Goal: Task Accomplishment & Management: Use online tool/utility

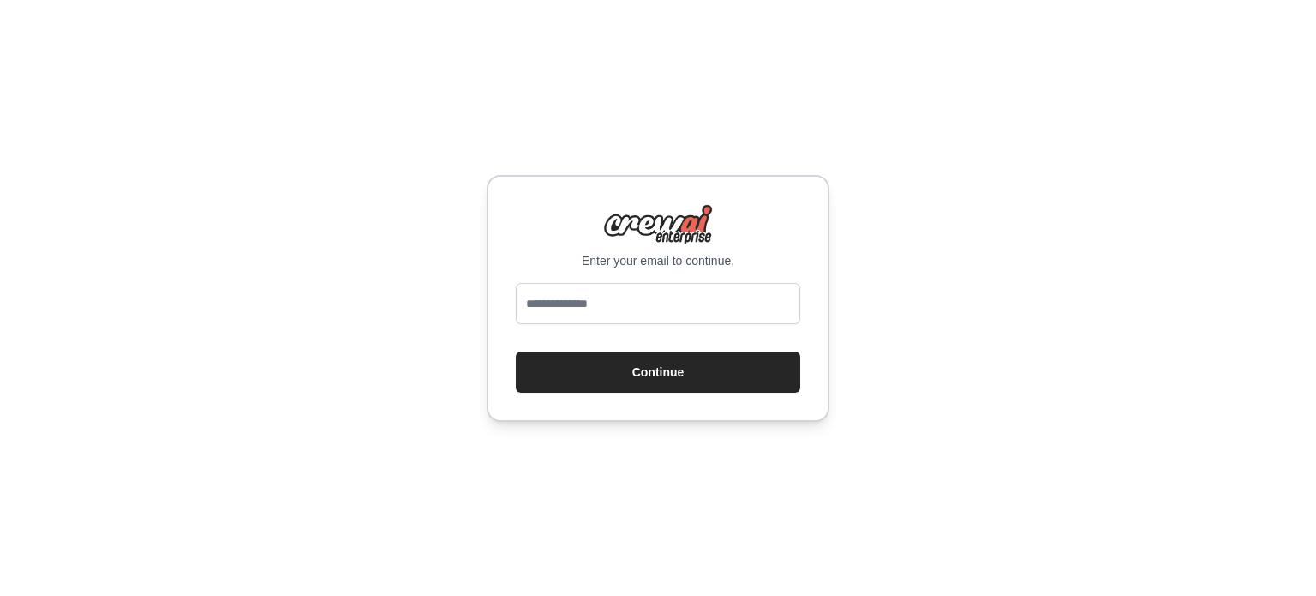
drag, startPoint x: 0, startPoint y: 0, endPoint x: 650, endPoint y: 309, distance: 719.2
click at [650, 309] on input "email" at bounding box center [658, 303] width 285 height 41
type input "**********"
click at [657, 363] on button "Continue" at bounding box center [658, 371] width 285 height 41
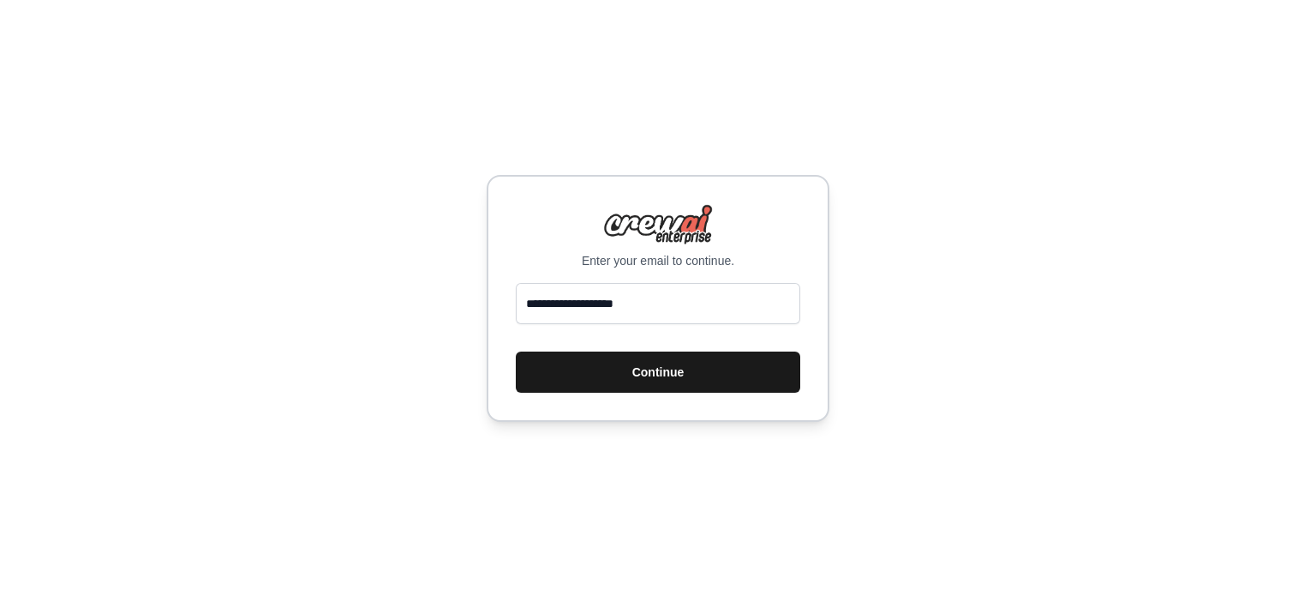
click at [657, 363] on button "Continue" at bounding box center [658, 371] width 285 height 41
click at [657, 373] on button "Continue" at bounding box center [658, 371] width 285 height 41
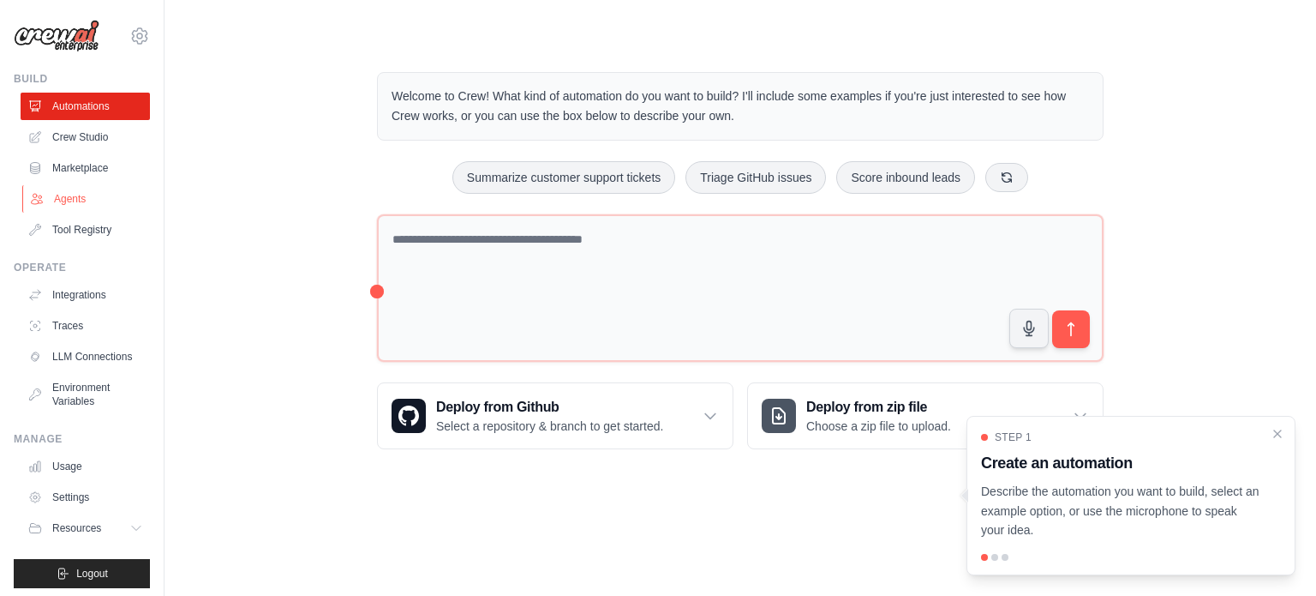
click at [67, 189] on link "Agents" at bounding box center [86, 198] width 129 height 27
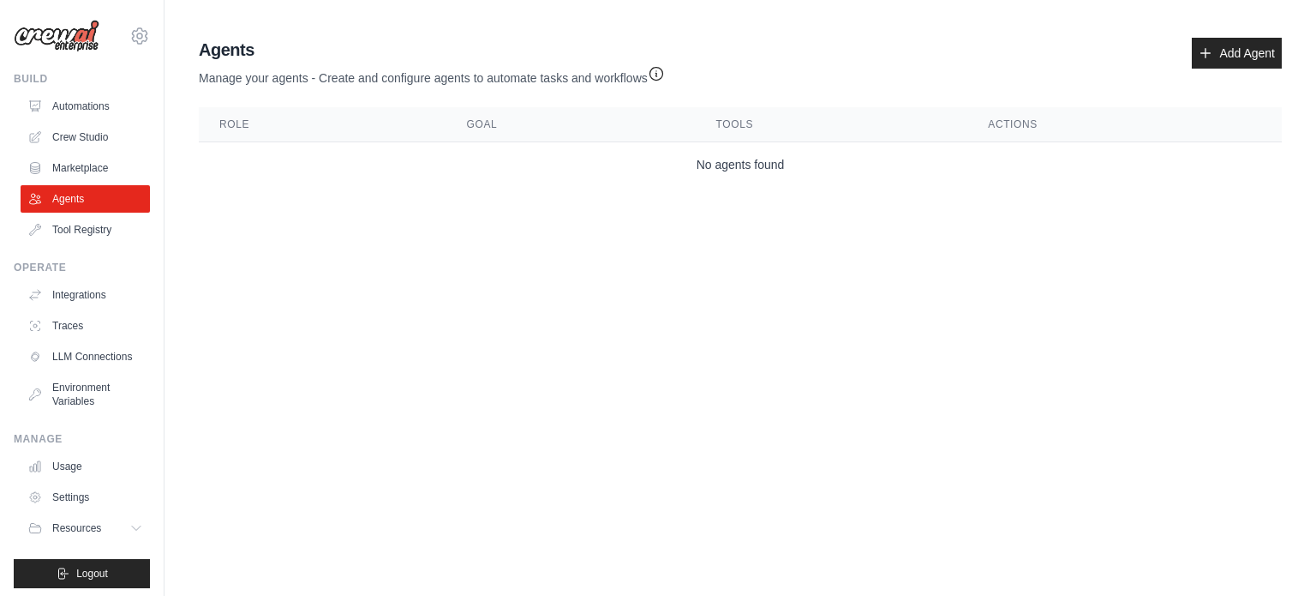
click at [67, 189] on link "Agents" at bounding box center [85, 198] width 129 height 27
click at [86, 167] on link "Marketplace" at bounding box center [86, 167] width 129 height 27
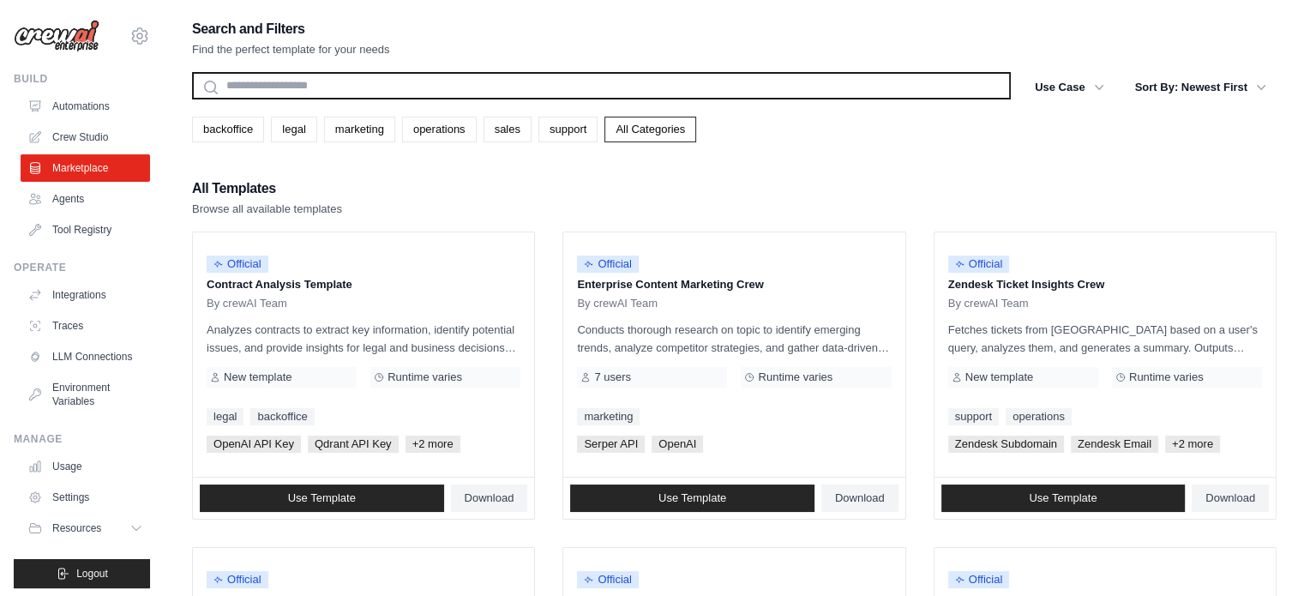
click at [279, 85] on input "text" at bounding box center [601, 85] width 818 height 27
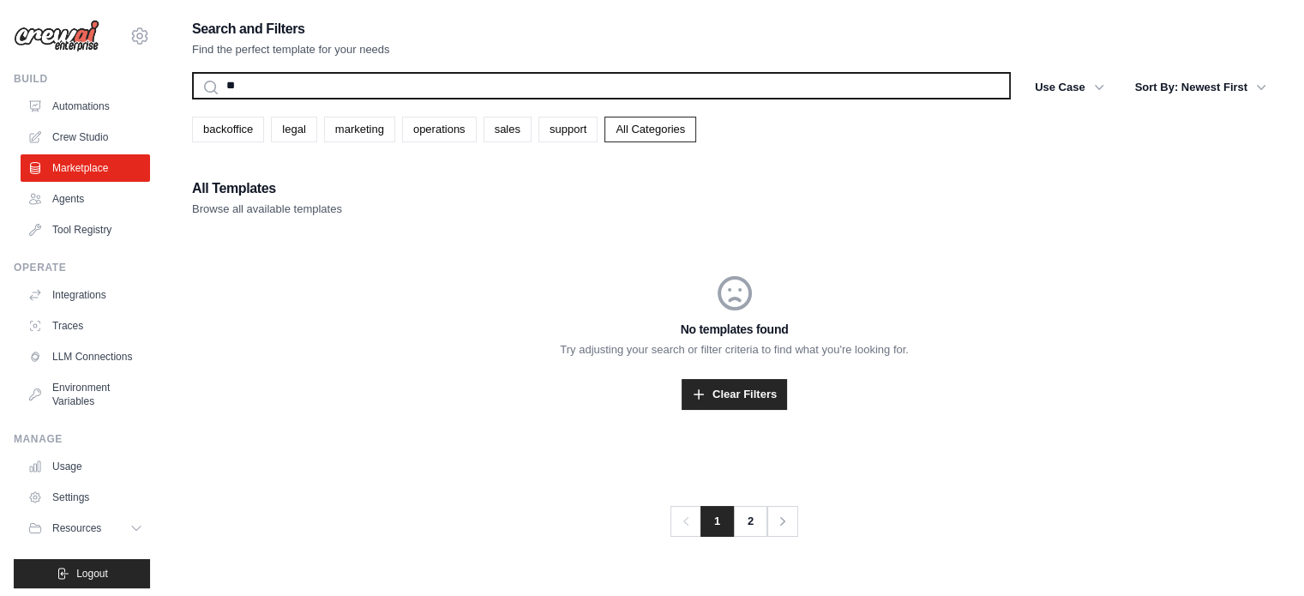
type input "*"
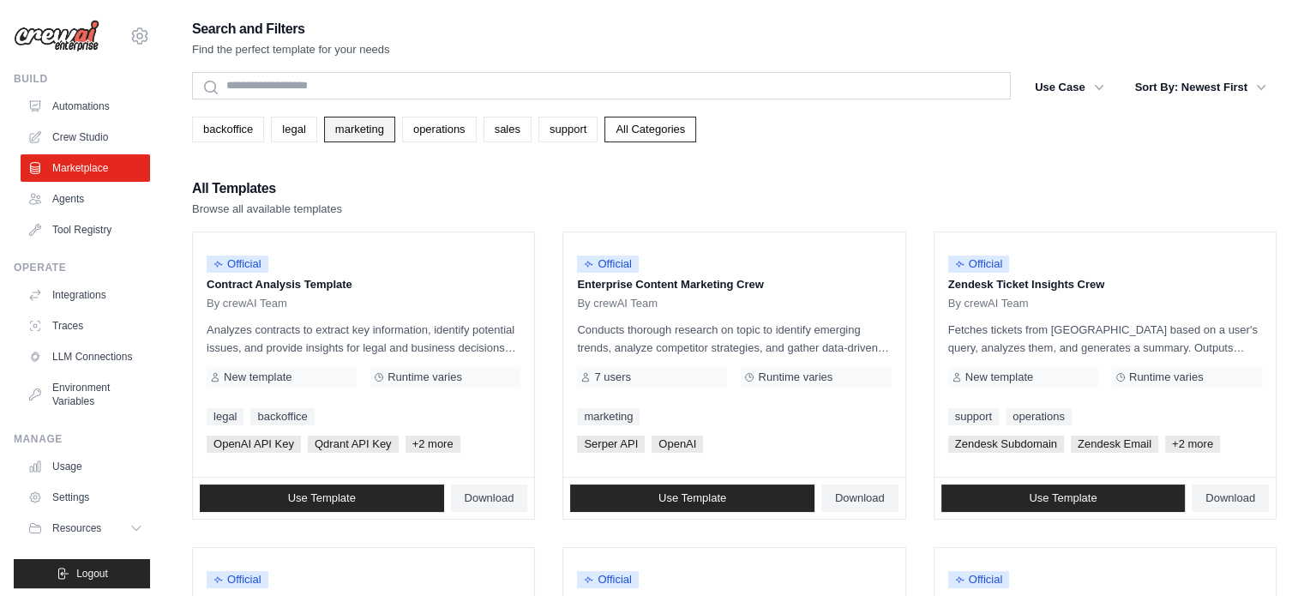
click at [360, 121] on link "marketing" at bounding box center [359, 130] width 71 height 26
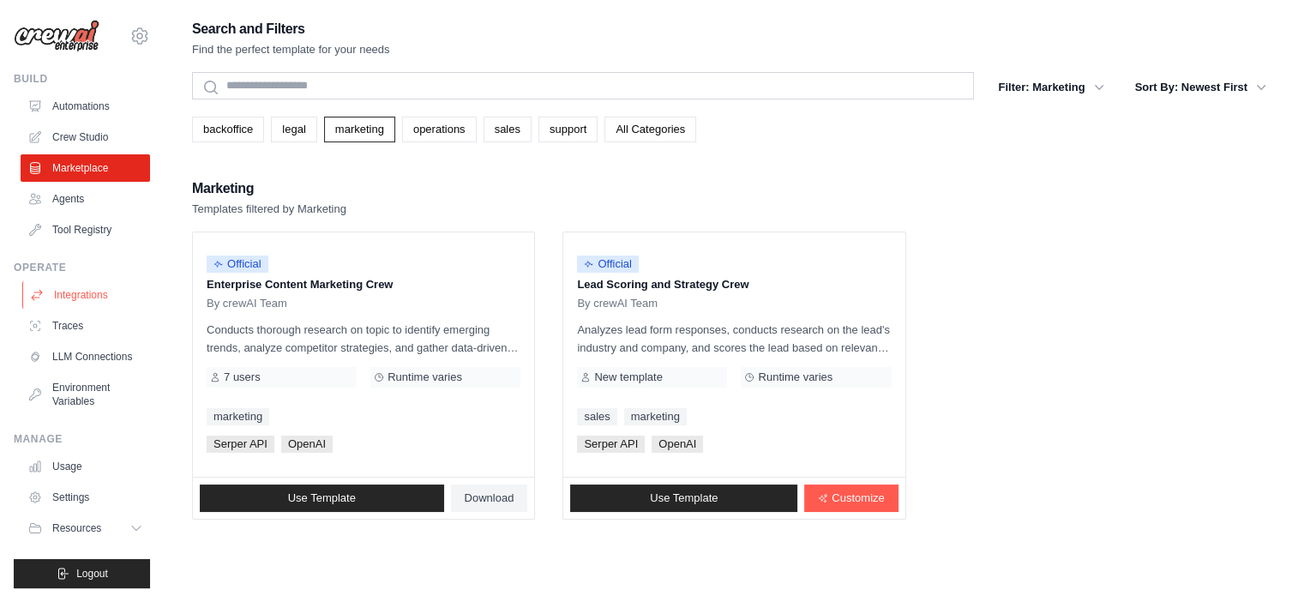
click at [129, 286] on link "Integrations" at bounding box center [86, 294] width 129 height 27
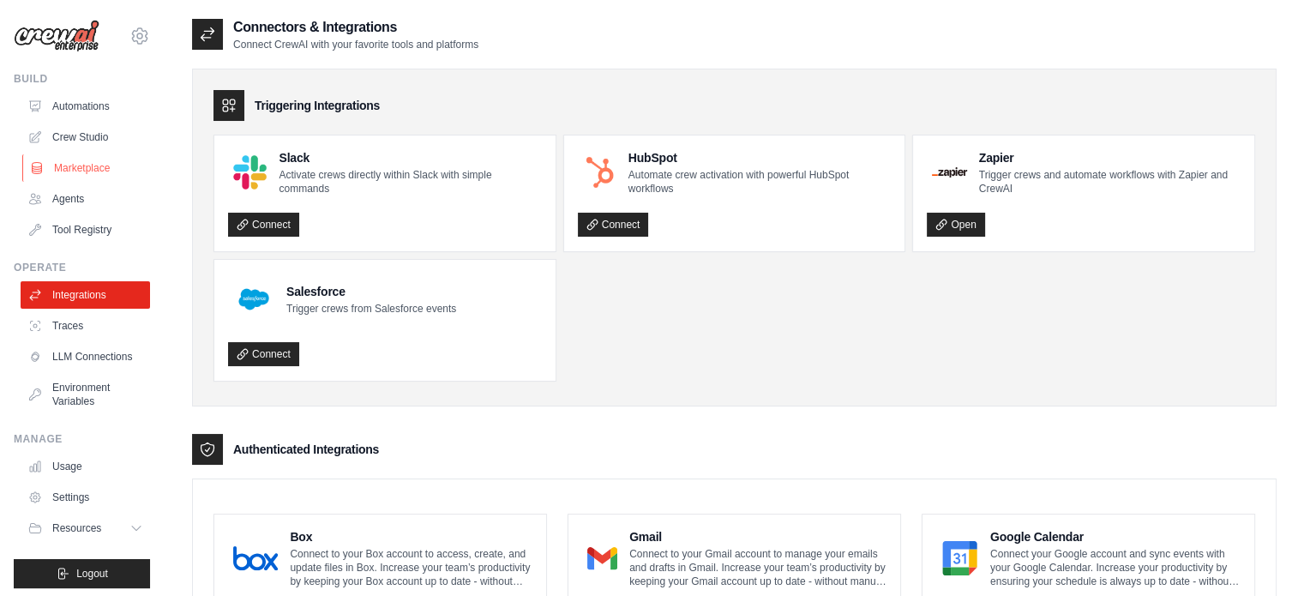
click at [99, 163] on link "Marketplace" at bounding box center [86, 167] width 129 height 27
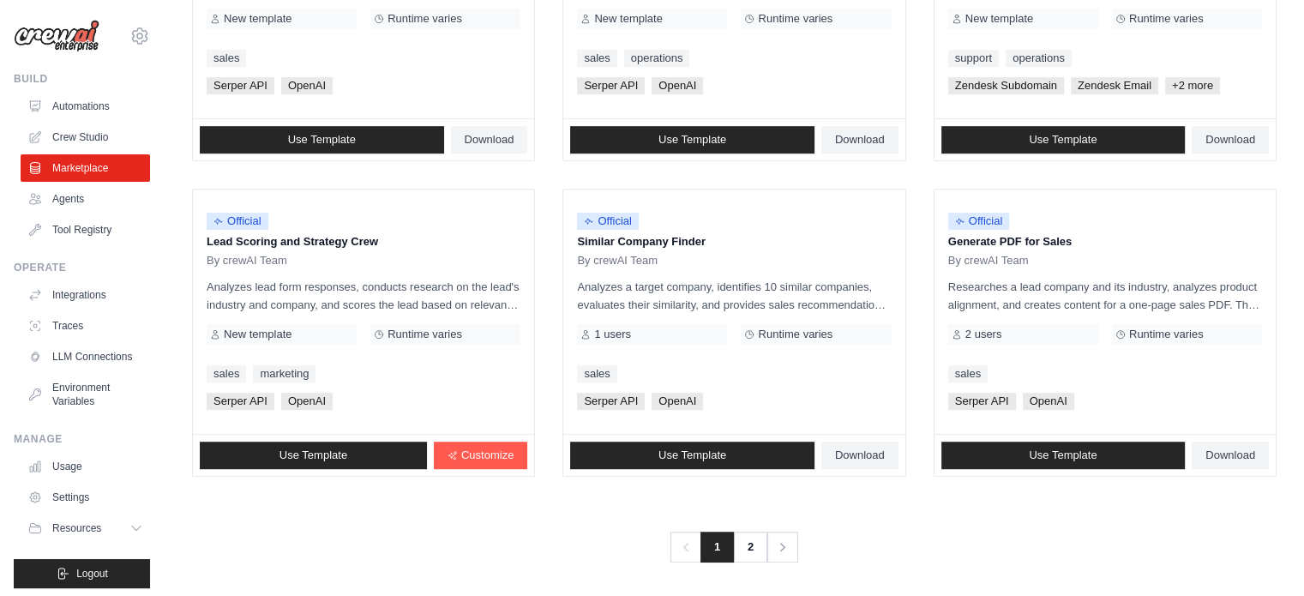
scroll to position [990, 0]
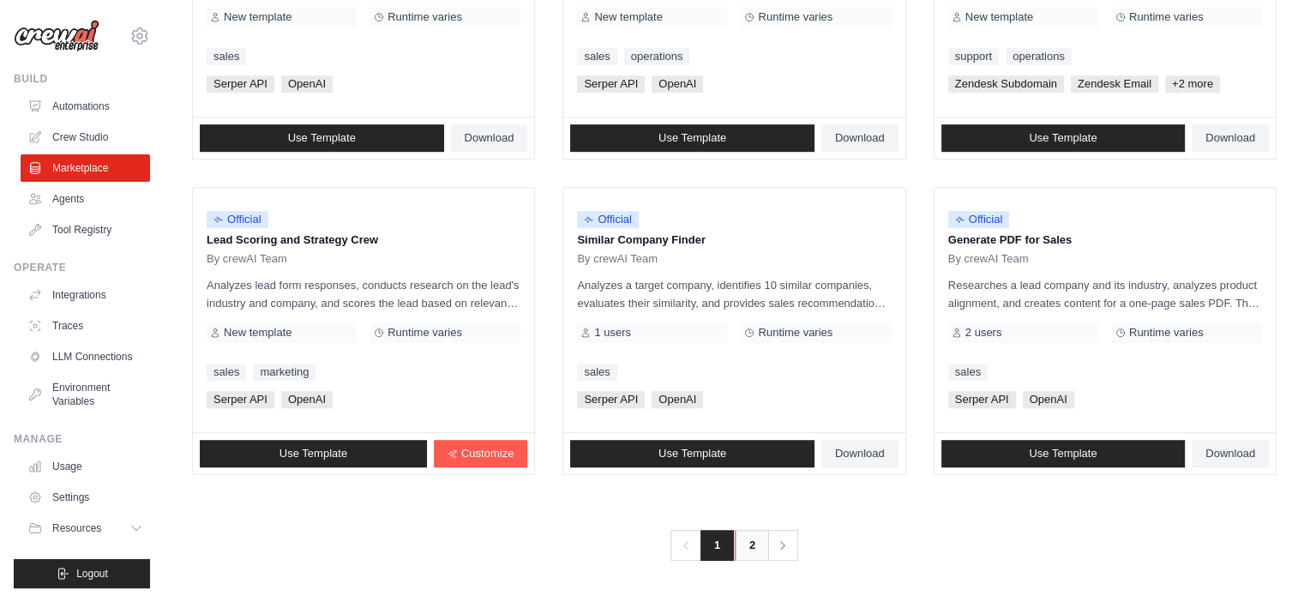
click at [751, 543] on link "2" at bounding box center [751, 545] width 34 height 31
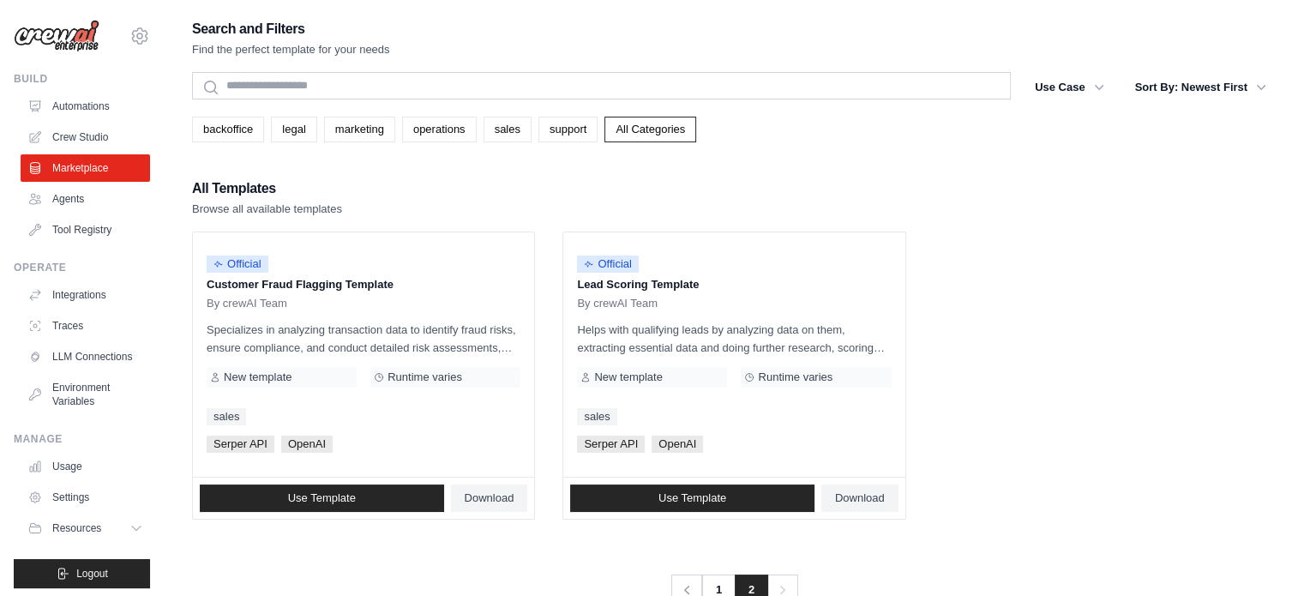
click at [905, 194] on div "All Templates Browse all available templates" at bounding box center [734, 197] width 1084 height 41
click at [716, 585] on link "1" at bounding box center [720, 589] width 34 height 31
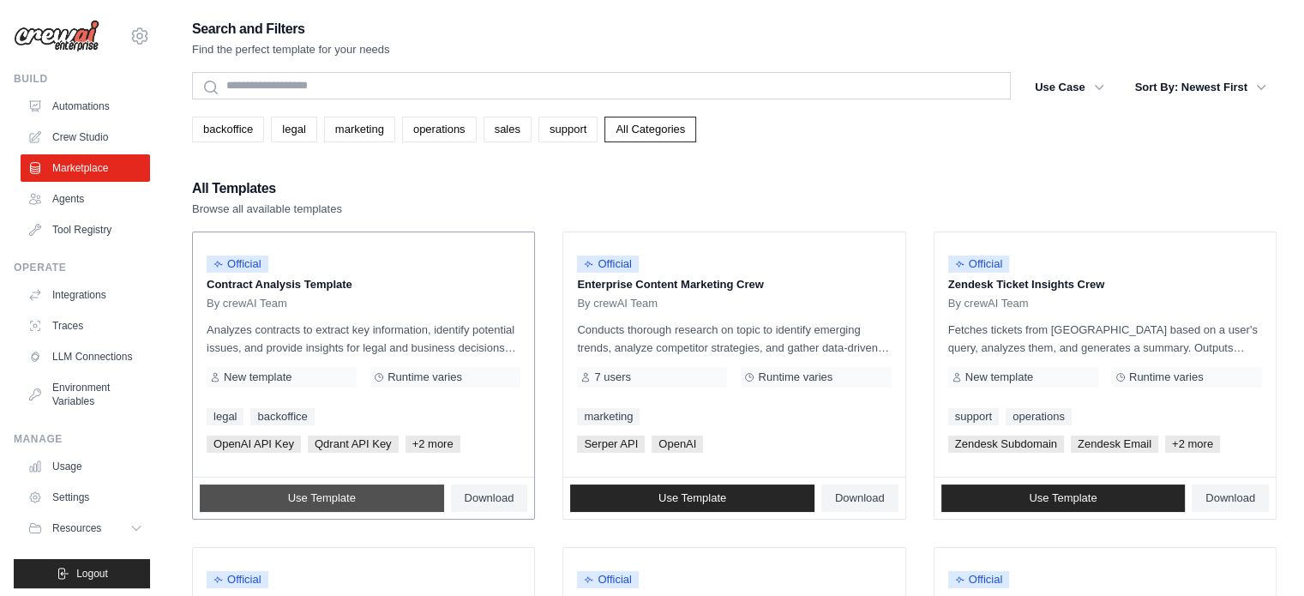
click at [345, 500] on span "Use Template" at bounding box center [322, 498] width 68 height 14
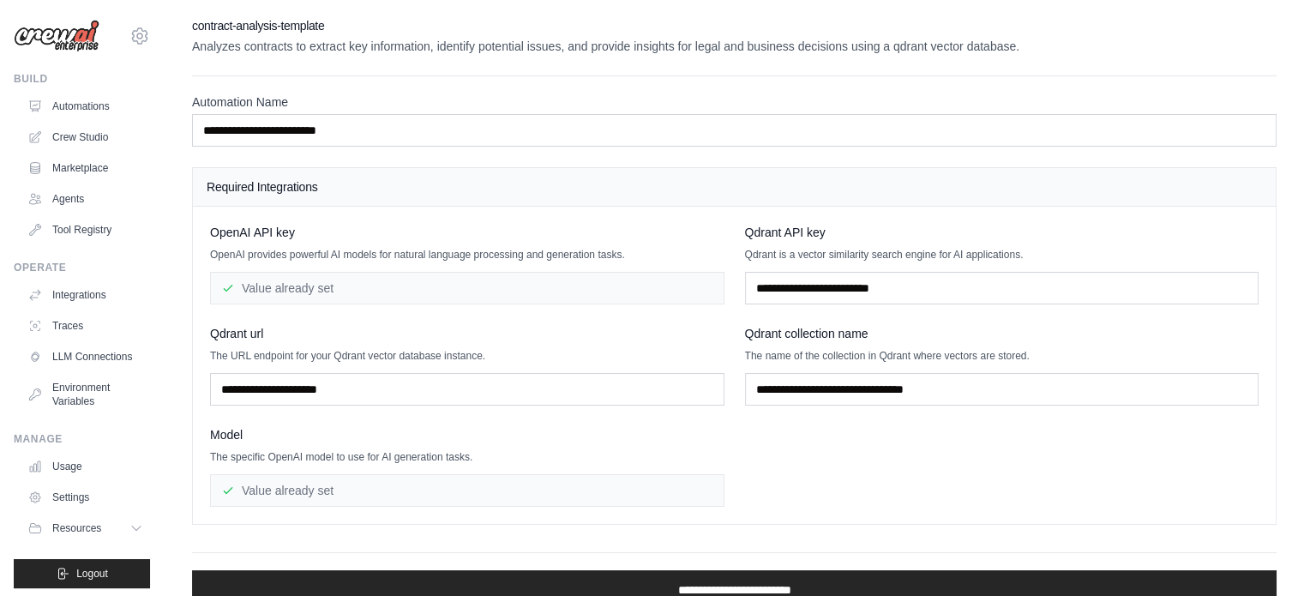
click at [810, 477] on div "OpenAI API key OpenAI provides powerful AI models for natural language processi…" at bounding box center [734, 365] width 1048 height 283
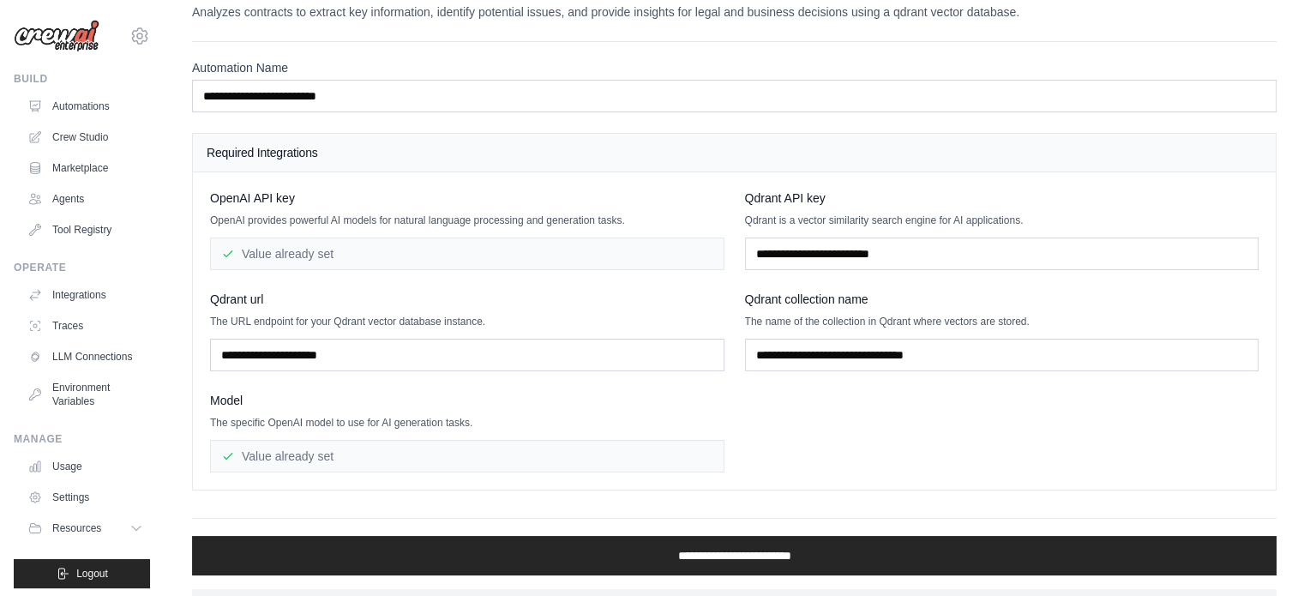
scroll to position [69, 0]
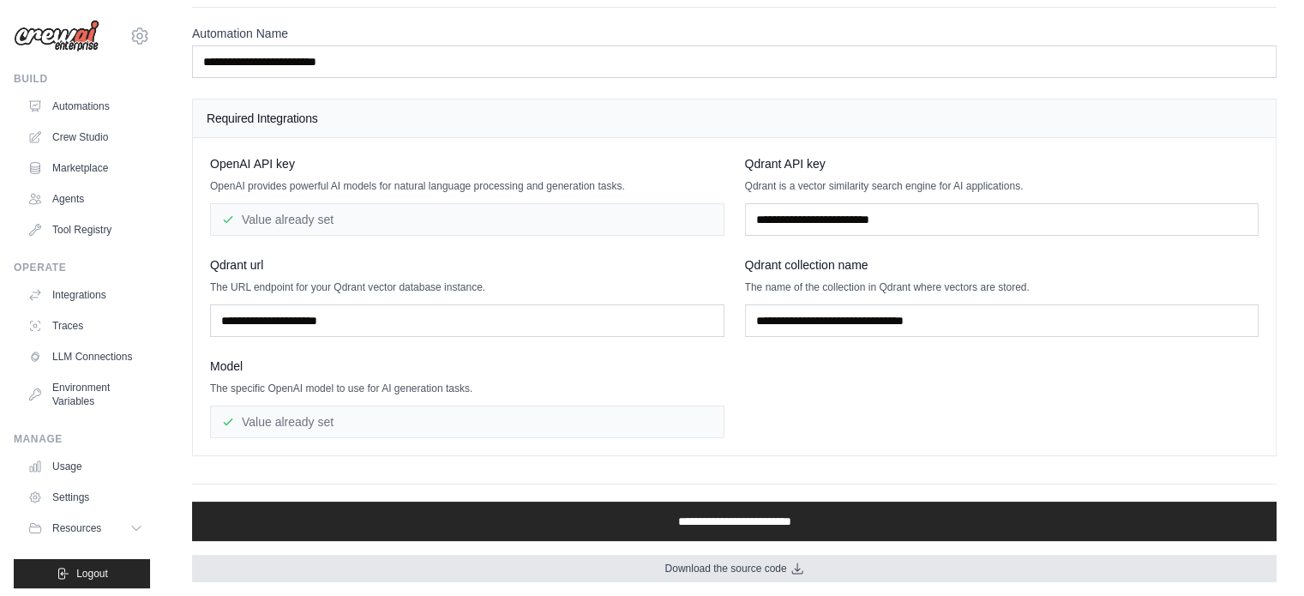
click at [796, 565] on icon at bounding box center [797, 568] width 10 height 10
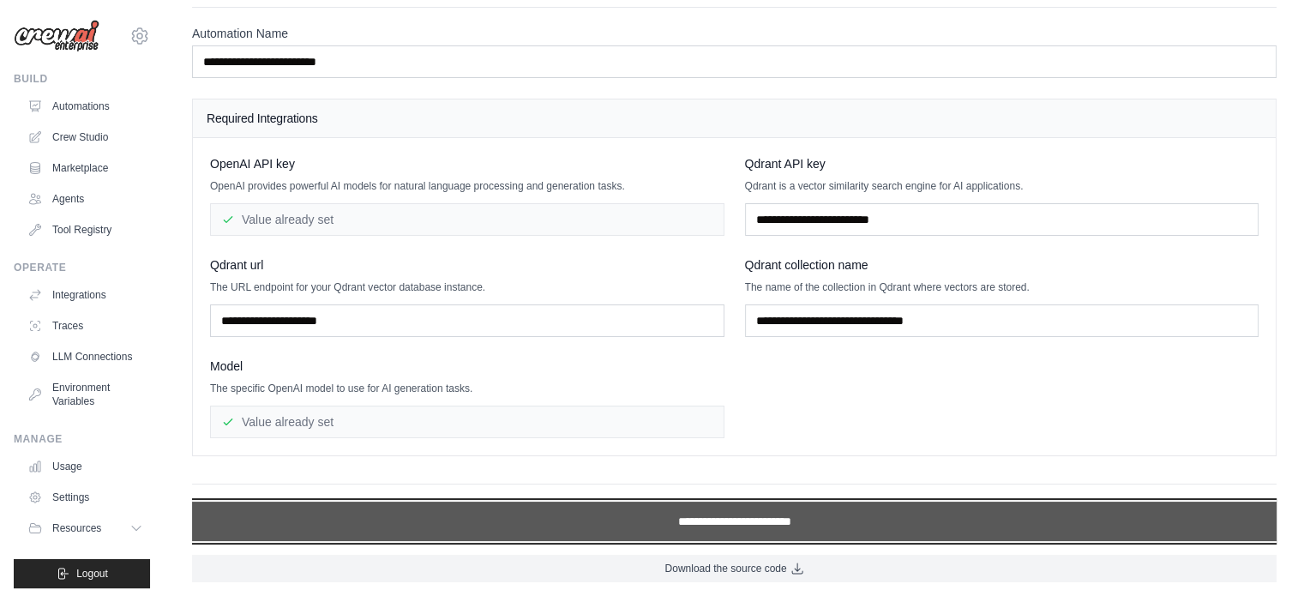
click at [768, 513] on input "**********" at bounding box center [734, 520] width 1084 height 39
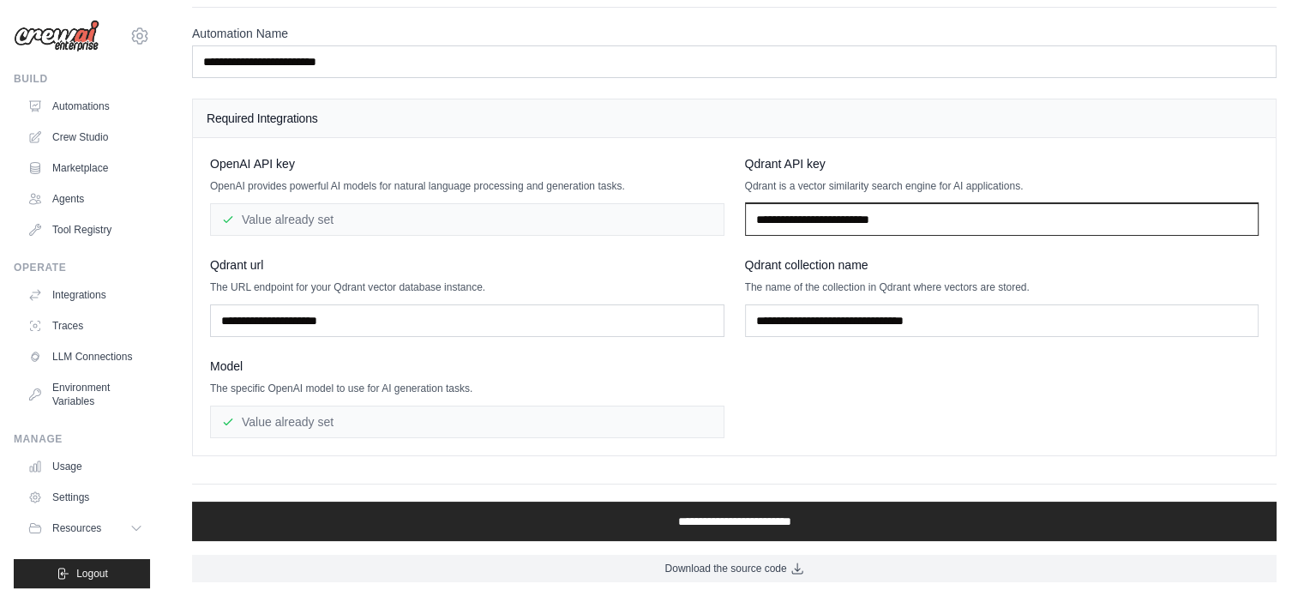
click at [986, 212] on input "text" at bounding box center [1002, 219] width 514 height 33
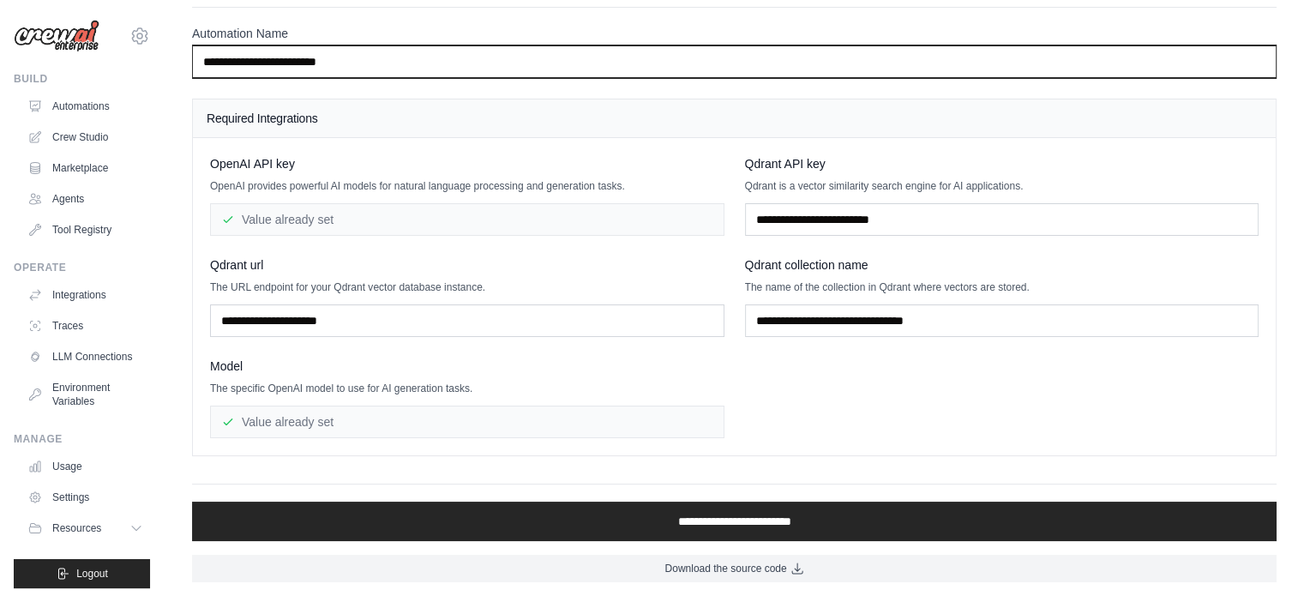
click at [834, 50] on input "**********" at bounding box center [734, 61] width 1084 height 33
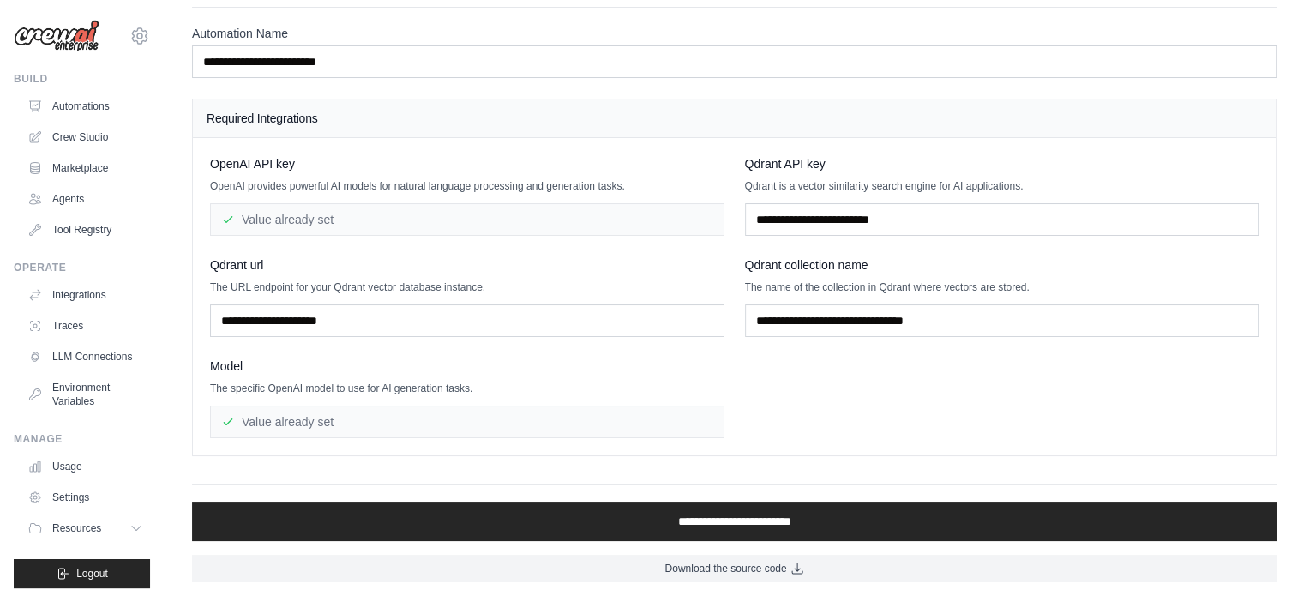
click at [525, 207] on div "Value already set" at bounding box center [467, 219] width 514 height 33
click at [569, 214] on div "Value already set" at bounding box center [467, 219] width 514 height 33
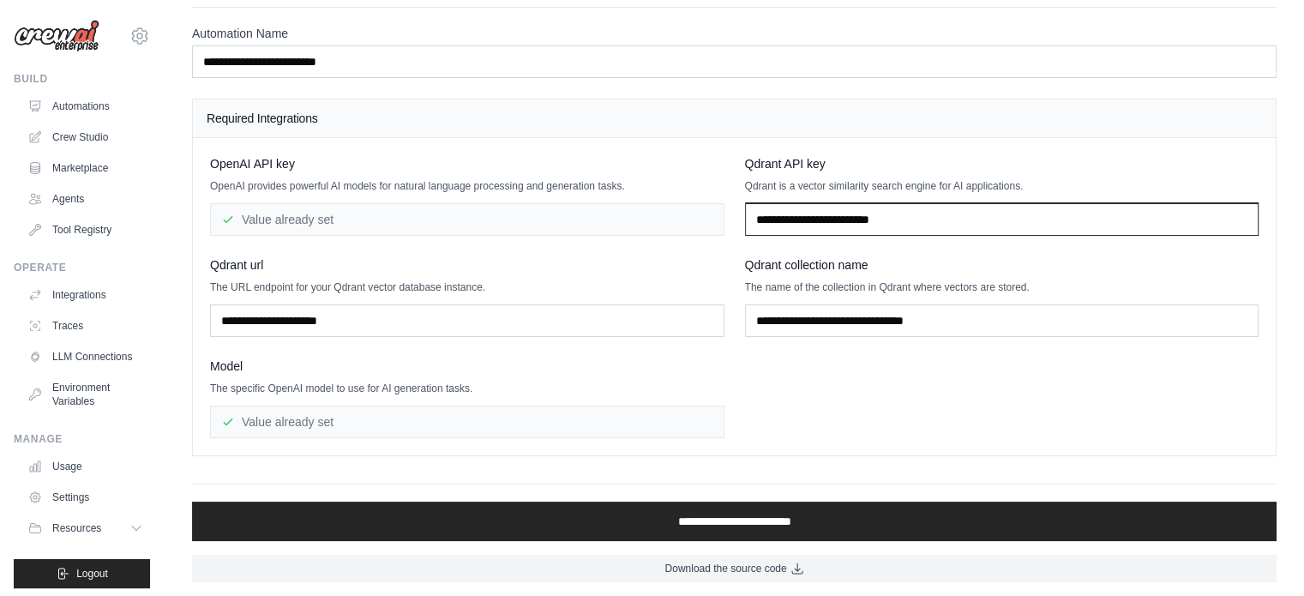
click at [928, 219] on input "text" at bounding box center [1002, 219] width 514 height 33
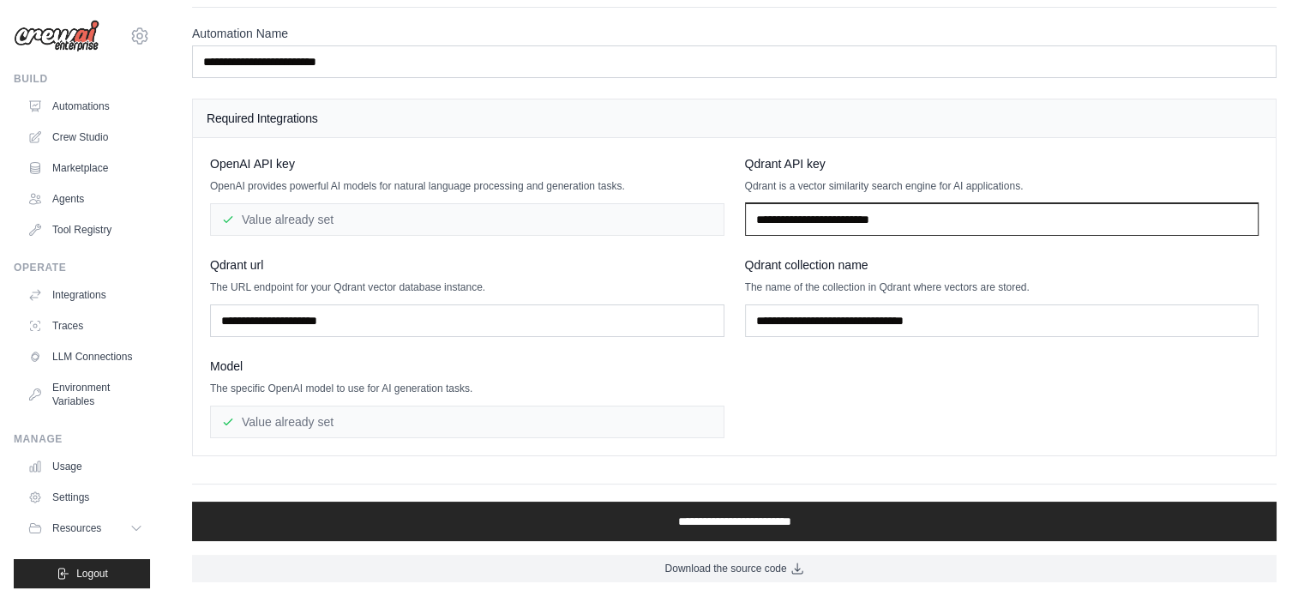
click at [928, 219] on input "text" at bounding box center [1002, 219] width 514 height 33
drag, startPoint x: 928, startPoint y: 219, endPoint x: 841, endPoint y: 154, distance: 109.0
click at [841, 155] on div "Qdrant API key Qdrant is a vector similarity search engine for AI applications." at bounding box center [1002, 195] width 514 height 81
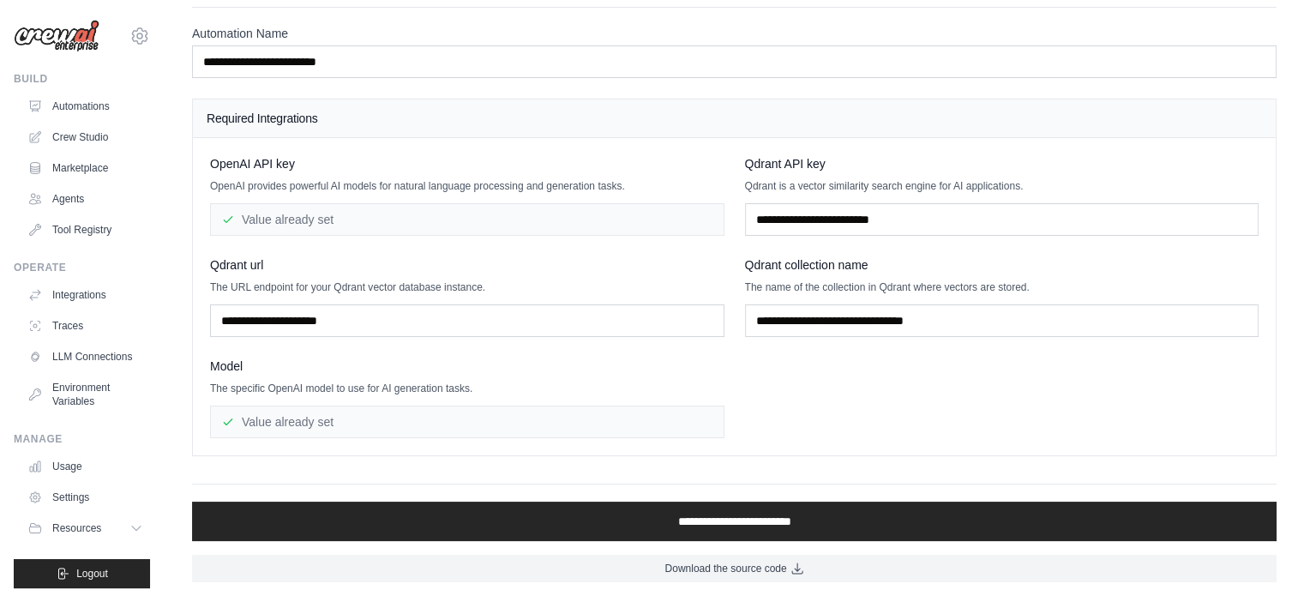
click at [841, 155] on div "Qdrant API key" at bounding box center [1002, 163] width 514 height 17
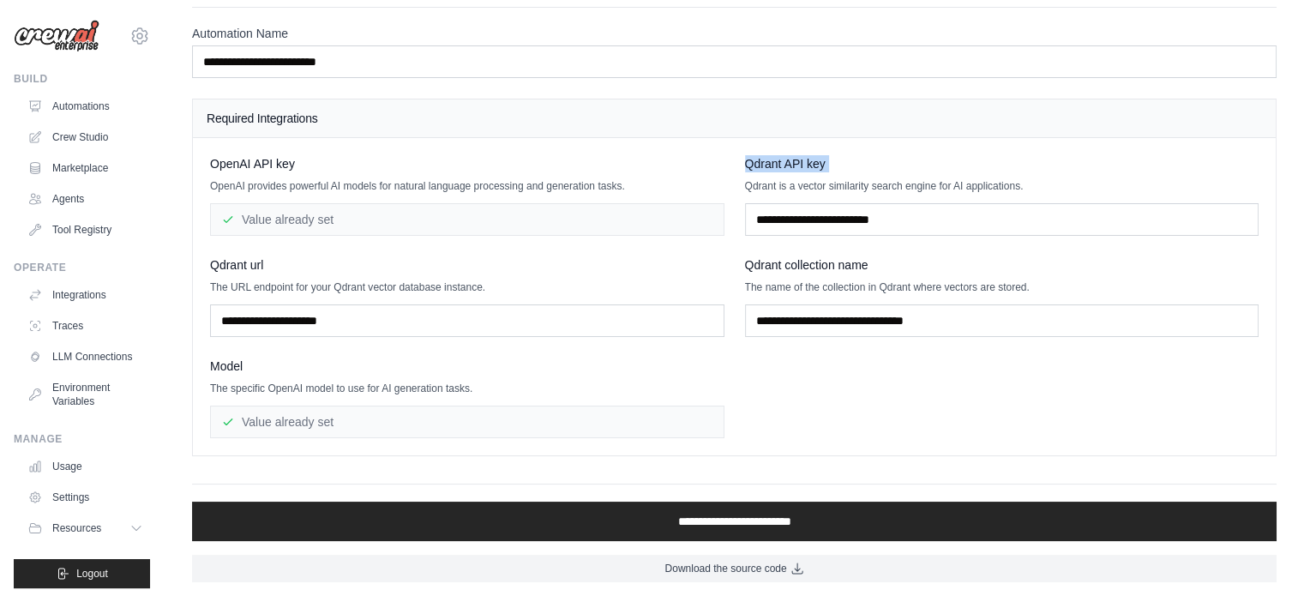
copy div "Qdrant API key"
